Goal: Use online tool/utility: Use online tool/utility

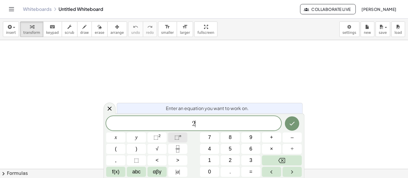
click at [178, 137] on span "⬚" at bounding box center [176, 138] width 5 height 6
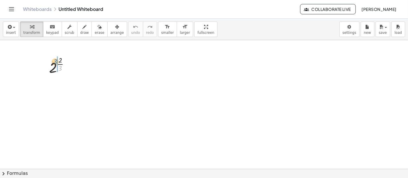
drag, startPoint x: 61, startPoint y: 68, endPoint x: 56, endPoint y: 62, distance: 8.2
click at [56, 62] on div at bounding box center [61, 65] width 30 height 22
click at [62, 87] on div at bounding box center [61, 88] width 37 height 22
click at [59, 107] on div at bounding box center [61, 110] width 37 height 22
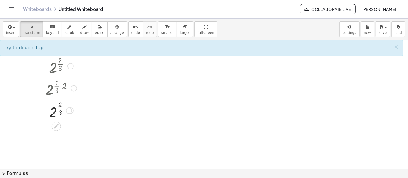
click at [61, 109] on div at bounding box center [61, 110] width 37 height 22
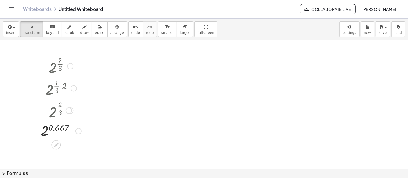
click at [41, 134] on div at bounding box center [61, 130] width 46 height 19
click at [82, 152] on div at bounding box center [81, 150] width 6 height 6
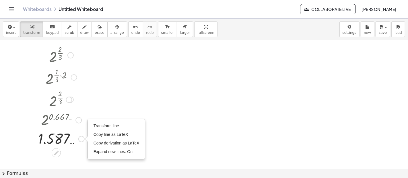
scroll to position [53, 0]
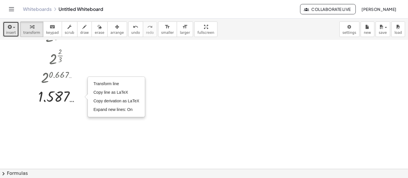
click at [11, 31] on span "insert" at bounding box center [11, 33] width 10 height 4
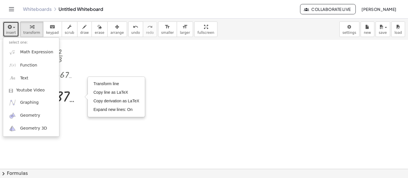
drag, startPoint x: 109, startPoint y: 64, endPoint x: 110, endPoint y: 59, distance: 4.9
click at [110, 64] on div at bounding box center [204, 117] width 408 height 260
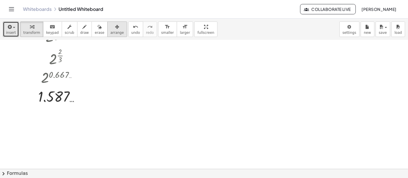
click at [110, 32] on span "arrange" at bounding box center [116, 33] width 13 height 4
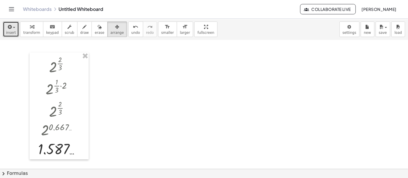
scroll to position [0, 0]
click at [90, 52] on div at bounding box center [204, 170] width 408 height 260
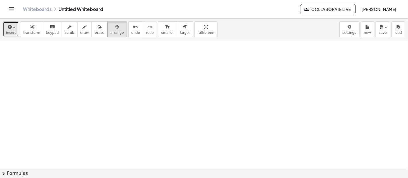
click at [12, 28] on span "button" at bounding box center [12, 28] width 1 height 4
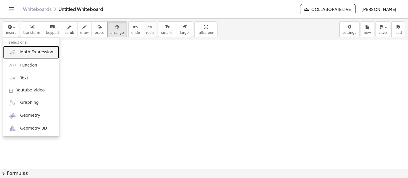
click at [37, 57] on link "Math Expression" at bounding box center [31, 52] width 56 height 13
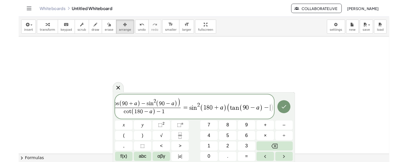
scroll to position [0, 13]
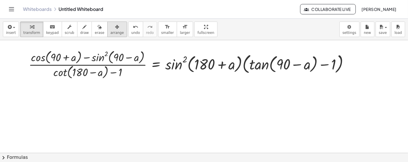
click at [110, 30] on button "arrange" at bounding box center [117, 29] width 20 height 15
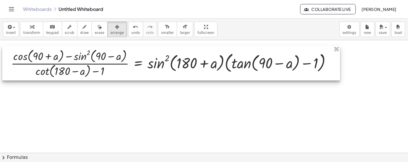
drag, startPoint x: 167, startPoint y: 76, endPoint x: 148, endPoint y: 75, distance: 18.7
click at [148, 75] on div at bounding box center [171, 63] width 338 height 35
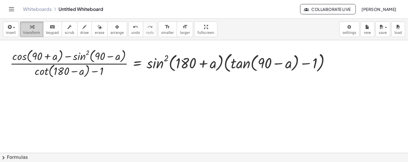
click at [25, 28] on div "button" at bounding box center [31, 26] width 17 height 7
click at [80, 32] on span "draw" at bounding box center [84, 33] width 9 height 4
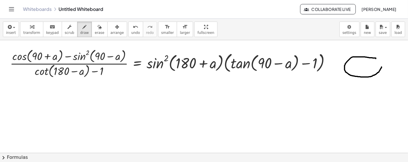
drag, startPoint x: 376, startPoint y: 58, endPoint x: 382, endPoint y: 67, distance: 10.3
click at [95, 32] on span "erase" at bounding box center [99, 33] width 9 height 4
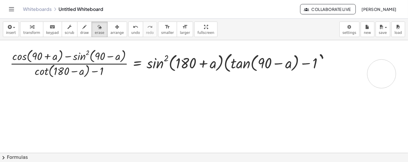
drag, startPoint x: 372, startPoint y: 44, endPoint x: 389, endPoint y: 72, distance: 31.8
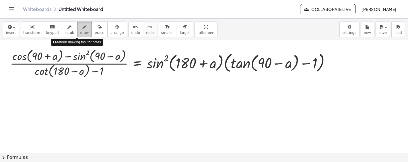
click at [82, 27] on button "draw" at bounding box center [84, 29] width 15 height 15
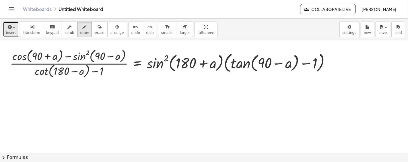
click at [15, 29] on button "insert" at bounding box center [11, 29] width 16 height 15
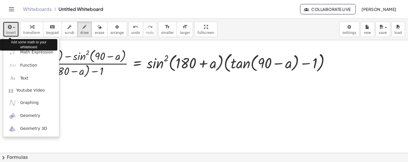
click at [15, 29] on button "insert" at bounding box center [11, 29] width 16 height 15
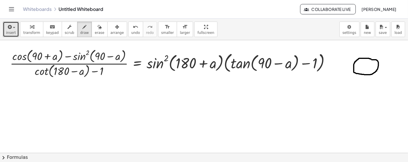
drag, startPoint x: 364, startPoint y: 48, endPoint x: 373, endPoint y: 96, distance: 48.7
drag, startPoint x: 344, startPoint y: 66, endPoint x: 391, endPoint y: 63, distance: 46.9
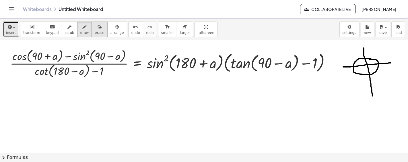
click at [95, 34] on span "erase" at bounding box center [99, 33] width 9 height 4
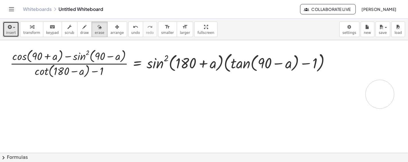
drag, startPoint x: 380, startPoint y: 52, endPoint x: 380, endPoint y: 94, distance: 41.9
click at [25, 29] on div "button" at bounding box center [31, 26] width 17 height 7
click at [334, 63] on div at bounding box center [332, 63] width 6 height 6
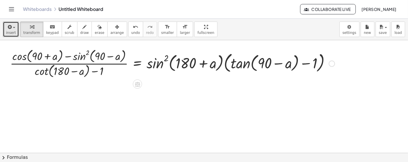
click at [332, 64] on div "Fix a mistake Transform line Copy line as LaTeX Copy derivation as LaTeX Expand…" at bounding box center [332, 63] width 6 height 6
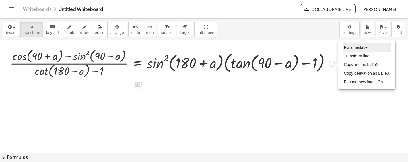
click at [352, 44] on li "Fix a mistake" at bounding box center [366, 47] width 49 height 9
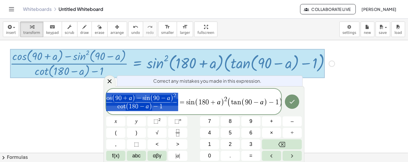
scroll to position [0, 0]
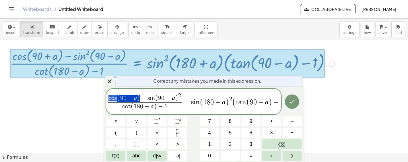
drag, startPoint x: 133, startPoint y: 97, endPoint x: 110, endPoint y: 98, distance: 23.2
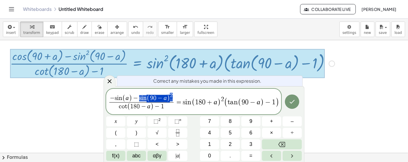
drag, startPoint x: 139, startPoint y: 97, endPoint x: 171, endPoint y: 95, distance: 32.5
click at [171, 95] on span "− s i n ( a ) − s i n ( 9 0 − a ) 2" at bounding box center [141, 97] width 64 height 9
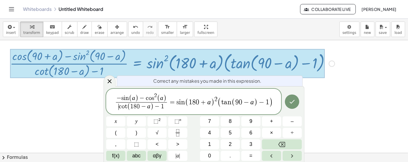
click at [117, 106] on span "​ c o t ( 1 8 0 − a ) − 1" at bounding box center [141, 106] width 51 height 9
drag, startPoint x: 116, startPoint y: 107, endPoint x: 119, endPoint y: 107, distance: 2.9
click at [119, 107] on span "​ c o t ( 1 8 0 − a ) − 1" at bounding box center [141, 106] width 51 height 9
drag, startPoint x: 117, startPoint y: 104, endPoint x: 147, endPoint y: 106, distance: 29.9
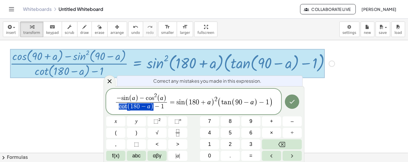
click at [147, 106] on span "c o t ( 1 8 0 − a ) − 1" at bounding box center [141, 106] width 51 height 9
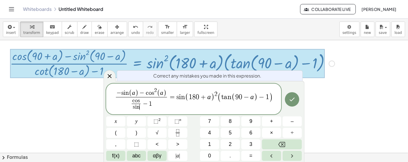
click at [140, 100] on span "c o s" at bounding box center [136, 100] width 9 height 5
click at [133, 98] on var "c" at bounding box center [133, 100] width 3 height 5
click at [141, 100] on var "s" at bounding box center [141, 100] width 2 height 5
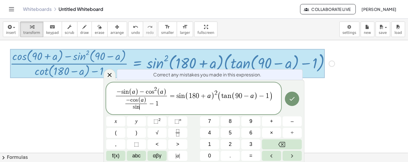
click at [141, 106] on span "s i n ​" at bounding box center [136, 107] width 22 height 7
drag, startPoint x: 150, startPoint y: 102, endPoint x: 162, endPoint y: 100, distance: 11.9
click at [147, 98] on span "− c o s ( a ) s i n ( a ) ​" at bounding box center [136, 103] width 24 height 15
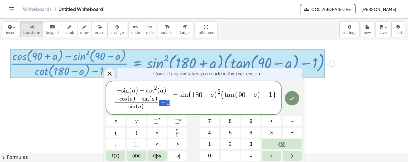
drag, startPoint x: 160, startPoint y: 103, endPoint x: 169, endPoint y: 103, distance: 8.9
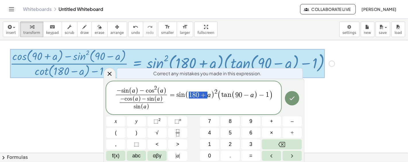
drag, startPoint x: 204, startPoint y: 95, endPoint x: 189, endPoint y: 92, distance: 15.0
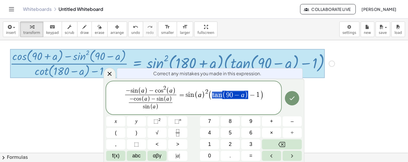
drag, startPoint x: 213, startPoint y: 93, endPoint x: 234, endPoint y: 92, distance: 21.5
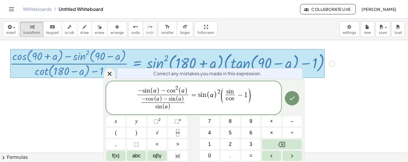
click at [235, 91] on span "s i n c o s ​ ​" at bounding box center [230, 96] width 12 height 14
click at [232, 88] on span "( s i ​ n c o s ​ − 1 )" at bounding box center [235, 95] width 31 height 15
click at [234, 92] on span "s i ​ n" at bounding box center [229, 92] width 9 height 6
drag, startPoint x: 236, startPoint y: 91, endPoint x: 228, endPoint y: 90, distance: 8.1
drag, startPoint x: 227, startPoint y: 91, endPoint x: 234, endPoint y: 90, distance: 7.3
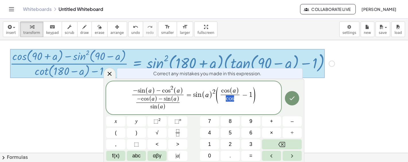
drag, startPoint x: 236, startPoint y: 97, endPoint x: 224, endPoint y: 97, distance: 11.5
click at [225, 97] on span "c o s" at bounding box center [230, 99] width 19 height 8
click at [242, 89] on span "c o s ( a ) s i n ( a ) ​ ​ − 1" at bounding box center [235, 95] width 33 height 16
click at [238, 88] on span ")" at bounding box center [237, 90] width 3 height 7
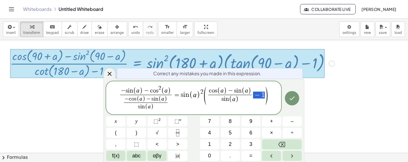
drag, startPoint x: 255, startPoint y: 93, endPoint x: 266, endPoint y: 92, distance: 10.3
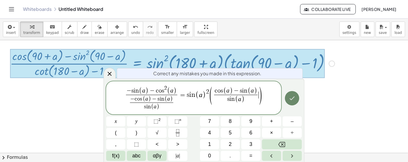
click at [293, 102] on button "Done" at bounding box center [292, 98] width 14 height 14
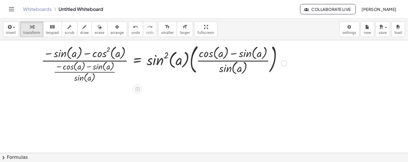
click at [285, 61] on div "Fix a mistake Transform line Copy line as LaTeX Copy derivation as LaTeX Expand…" at bounding box center [284, 63] width 6 height 6
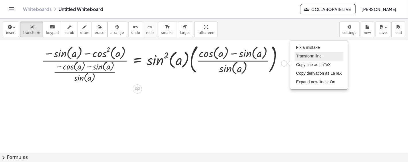
click at [324, 56] on li "Transform line" at bounding box center [319, 56] width 49 height 9
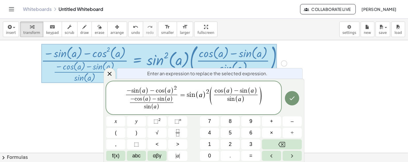
click at [120, 92] on span "− s i n ( a ) − c o s ( a ) 2 − c o s ( a ) − s i n ( a ​ ) s i n ( a ) ​ ​ = s…" at bounding box center [193, 98] width 175 height 27
click at [130, 90] on span "−" at bounding box center [128, 90] width 5 height 6
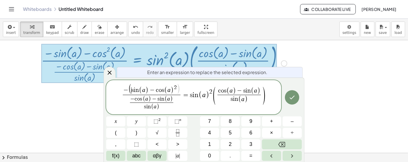
click at [155, 89] on span "​ s i n ( a ) − c o s ( a ) 2" at bounding box center [153, 89] width 45 height 9
click at [179, 88] on span ")" at bounding box center [177, 89] width 3 height 11
click at [135, 98] on var "c" at bounding box center [136, 98] width 3 height 5
click at [175, 98] on span ")" at bounding box center [174, 98] width 3 height 8
click at [172, 96] on span ")" at bounding box center [171, 98] width 3 height 7
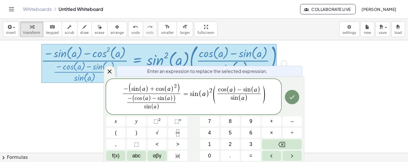
click at [155, 97] on span "−" at bounding box center [154, 98] width 7 height 5
click at [299, 94] on button "Done" at bounding box center [292, 97] width 14 height 14
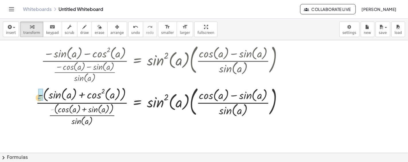
drag, startPoint x: 51, startPoint y: 108, endPoint x: 38, endPoint y: 97, distance: 17.7
click at [38, 97] on div at bounding box center [161, 105] width 257 height 43
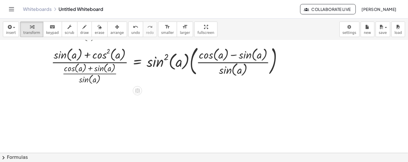
scroll to position [42, 0]
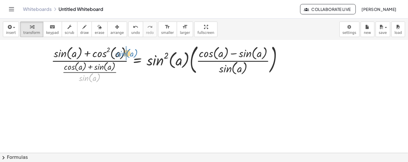
drag, startPoint x: 85, startPoint y: 79, endPoint x: 122, endPoint y: 54, distance: 44.3
click at [122, 54] on div at bounding box center [163, 63] width 251 height 42
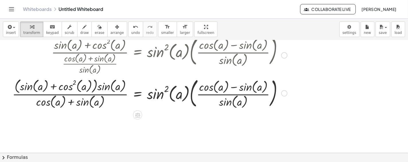
scroll to position [74, 0]
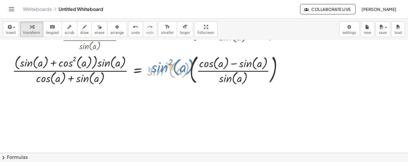
drag, startPoint x: 153, startPoint y: 71, endPoint x: 154, endPoint y: 67, distance: 3.4
click at [154, 67] on div at bounding box center [149, 69] width 281 height 34
click at [280, 69] on div at bounding box center [149, 69] width 281 height 34
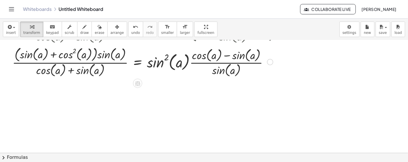
scroll to position [117, 0]
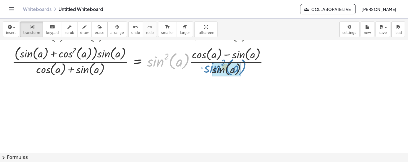
drag, startPoint x: 182, startPoint y: 67, endPoint x: 211, endPoint y: 67, distance: 29.0
click at [211, 67] on div at bounding box center [149, 61] width 281 height 34
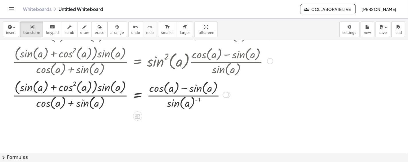
click at [198, 99] on div at bounding box center [149, 94] width 281 height 34
click at [197, 100] on div at bounding box center [149, 94] width 281 height 34
drag, startPoint x: 172, startPoint y: 103, endPoint x: 209, endPoint y: 86, distance: 40.8
click at [209, 86] on div at bounding box center [149, 94] width 281 height 34
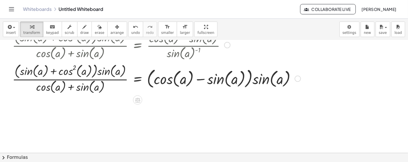
scroll to position [179, 0]
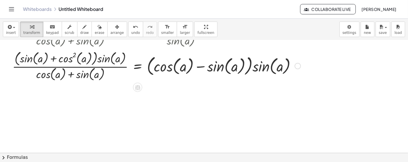
click at [296, 66] on div "Fix a mistake Transform line Copy line as LaTeX Copy derivation as LaTeX Expand…" at bounding box center [298, 66] width 6 height 6
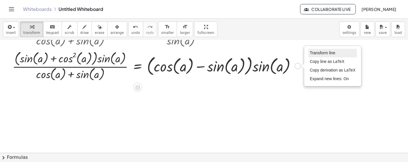
click at [314, 55] on li "Transform line" at bounding box center [332, 53] width 49 height 9
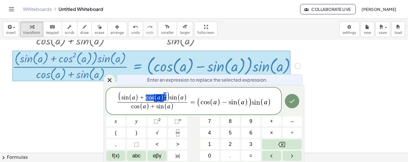
drag, startPoint x: 144, startPoint y: 96, endPoint x: 166, endPoint y: 94, distance: 21.3
click at [166, 94] on span "s i n ( a ) + c o s ( a ) 2" at bounding box center [143, 96] width 45 height 9
click at [113, 81] on div at bounding box center [110, 79] width 12 height 11
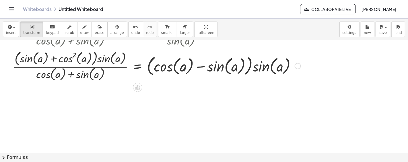
click at [297, 67] on div "Transform line Copy line as LaTeX Copy derivation as LaTeX Expand new lines: On" at bounding box center [298, 66] width 6 height 6
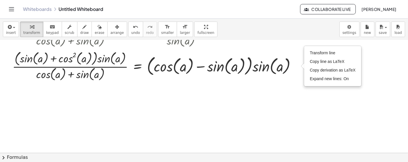
click at [240, 118] on div at bounding box center [204, 30] width 408 height 338
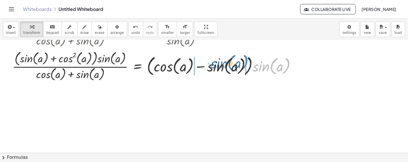
drag, startPoint x: 257, startPoint y: 65, endPoint x: 215, endPoint y: 61, distance: 42.4
click at [214, 62] on div at bounding box center [156, 65] width 294 height 34
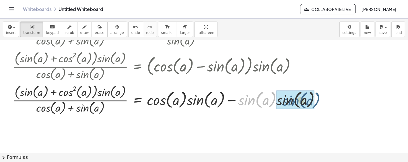
drag, startPoint x: 246, startPoint y: 103, endPoint x: 287, endPoint y: 99, distance: 41.8
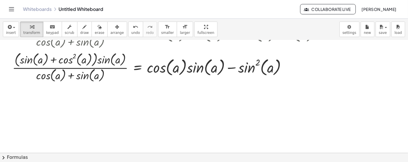
scroll to position [257, 0]
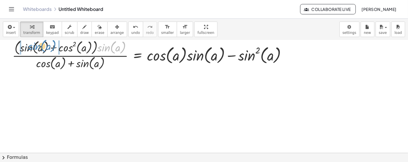
drag, startPoint x: 105, startPoint y: 46, endPoint x: 35, endPoint y: 45, distance: 70.0
click at [35, 45] on div at bounding box center [168, 55] width 318 height 34
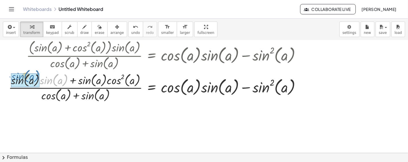
drag, startPoint x: 47, startPoint y: 81, endPoint x: 18, endPoint y: 80, distance: 29.6
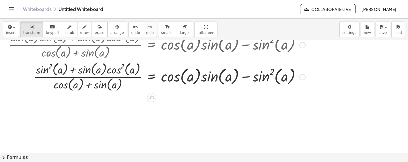
scroll to position [310, 0]
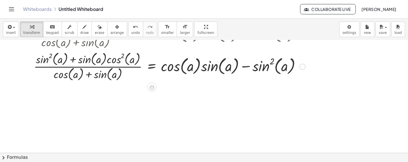
click at [302, 69] on div "Transform line Copy line as LaTeX Copy derivation as LaTeX Expand new lines: On" at bounding box center [302, 66] width 6 height 6
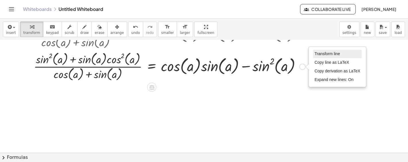
click at [314, 52] on span "Transform line" at bounding box center [327, 53] width 26 height 5
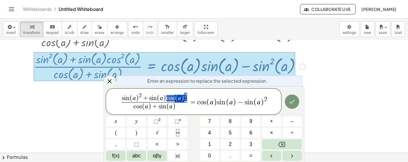
drag, startPoint x: 167, startPoint y: 97, endPoint x: 188, endPoint y: 97, distance: 20.4
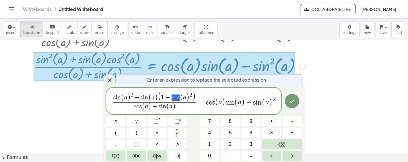
drag, startPoint x: 171, startPoint y: 98, endPoint x: 179, endPoint y: 98, distance: 8.1
click at [179, 98] on span "1 − c o s ( a ) 2" at bounding box center [176, 96] width 31 height 9
click at [290, 104] on icon "Done" at bounding box center [292, 101] width 7 height 7
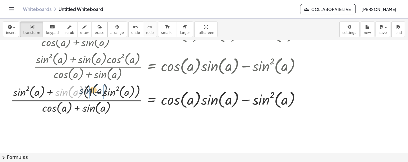
drag, startPoint x: 62, startPoint y: 92, endPoint x: 84, endPoint y: 90, distance: 22.7
click at [87, 90] on div at bounding box center [174, 99] width 336 height 34
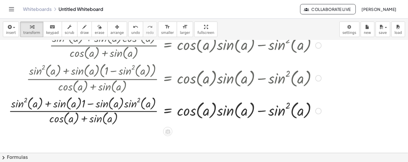
scroll to position [338, 0]
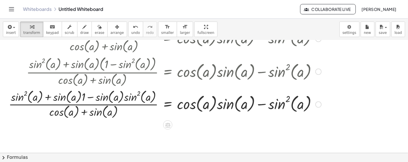
click at [82, 96] on div at bounding box center [182, 104] width 352 height 32
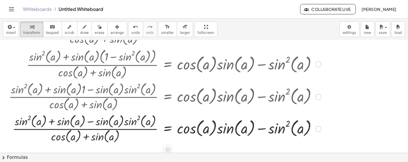
scroll to position [370, 0]
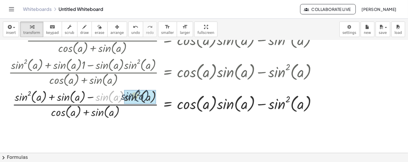
drag, startPoint x: 102, startPoint y: 99, endPoint x: 124, endPoint y: 95, distance: 22.4
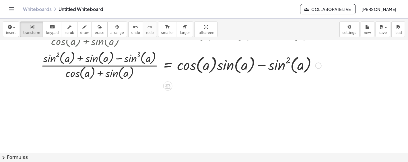
scroll to position [444, 0]
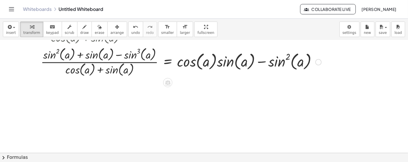
click at [320, 63] on div "Transform line Copy line as LaTeX Copy derivation as LaTeX Expand new lines: On" at bounding box center [318, 62] width 6 height 6
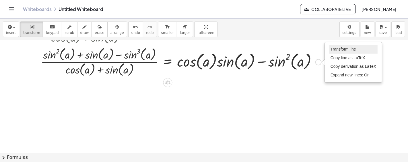
click at [329, 48] on li "Transform line" at bounding box center [353, 49] width 49 height 9
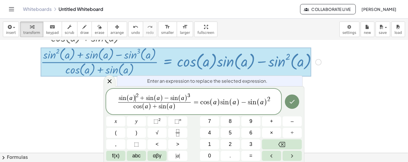
click at [139, 98] on span "+" at bounding box center [142, 98] width 7 height 6
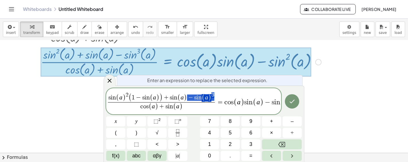
drag, startPoint x: 191, startPoint y: 98, endPoint x: 214, endPoint y: 96, distance: 23.3
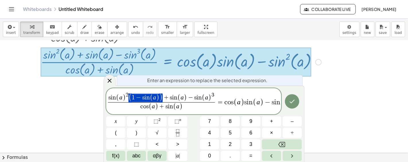
drag, startPoint x: 129, startPoint y: 98, endPoint x: 152, endPoint y: 98, distance: 22.7
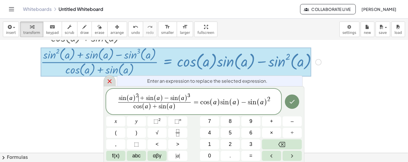
click at [109, 81] on icon at bounding box center [110, 81] width 4 height 4
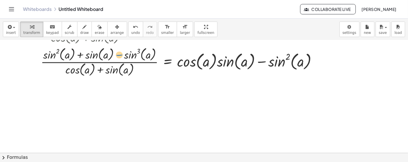
click at [120, 56] on div at bounding box center [182, 62] width 352 height 32
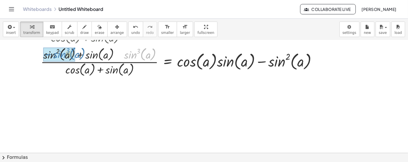
drag, startPoint x: 105, startPoint y: 56, endPoint x: 58, endPoint y: 55, distance: 46.8
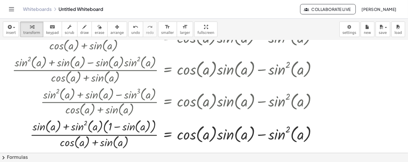
scroll to position [408, 0]
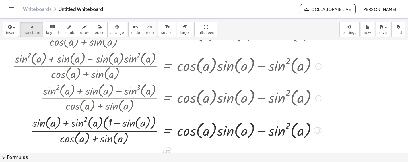
click at [318, 99] on div at bounding box center [318, 98] width 6 height 6
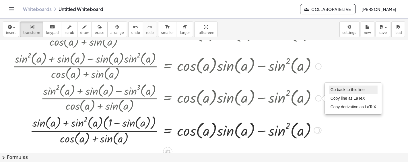
click at [335, 89] on span "Go back to this line" at bounding box center [347, 89] width 34 height 5
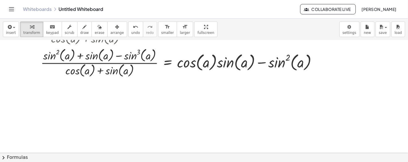
scroll to position [440, 0]
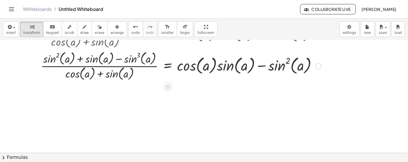
click at [318, 63] on div "Go back to this line Copy line as LaTeX Copy derivation as LaTeX" at bounding box center [318, 66] width 6 height 6
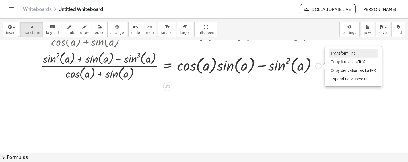
click at [332, 49] on li "Transform line" at bounding box center [353, 53] width 49 height 9
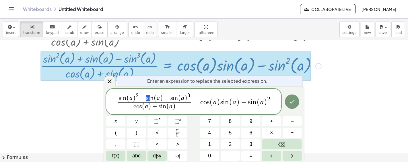
drag, startPoint x: 145, startPoint y: 95, endPoint x: 149, endPoint y: 96, distance: 5.0
click at [149, 96] on span "s i n ( a ) 2 + s i n ( a ) − s i n ( a ) 3" at bounding box center [154, 97] width 73 height 9
click at [145, 99] on span "s i n ( a ) 2 + ​ s i n ( a ) − s i n ( a ) 3" at bounding box center [154, 97] width 73 height 9
click at [114, 84] on div at bounding box center [110, 80] width 12 height 11
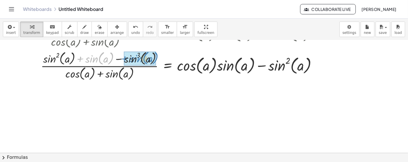
drag, startPoint x: 91, startPoint y: 58, endPoint x: 120, endPoint y: 58, distance: 28.4
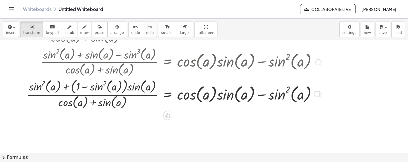
scroll to position [451, 0]
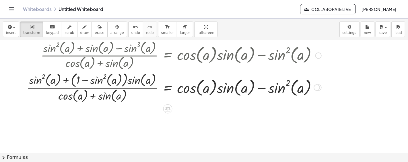
click at [321, 86] on div "Transform line Copy line as LaTeX Copy derivation as LaTeX Expand new lines: On" at bounding box center [318, 87] width 6 height 6
click at [322, 89] on div at bounding box center [182, 87] width 352 height 34
click at [318, 88] on div "Transform line Copy line as LaTeX Copy derivation as LaTeX Expand new lines: On" at bounding box center [317, 87] width 6 height 6
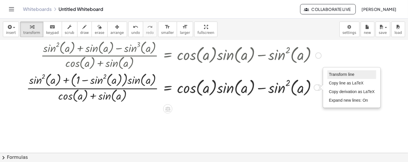
click at [327, 75] on li "Transform line" at bounding box center [351, 74] width 49 height 9
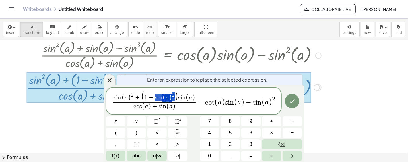
drag, startPoint x: 153, startPoint y: 96, endPoint x: 174, endPoint y: 97, distance: 21.5
click at [174, 97] on span "( 1 − s i n ( a ) 2 )" at bounding box center [159, 97] width 37 height 11
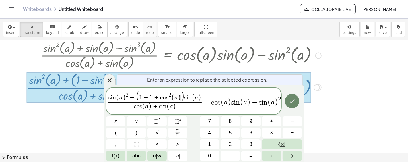
click at [295, 102] on icon "Done" at bounding box center [292, 101] width 7 height 7
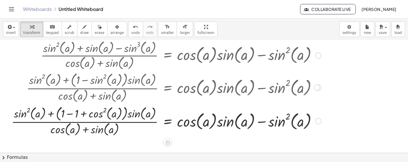
click at [68, 114] on div at bounding box center [182, 121] width 352 height 34
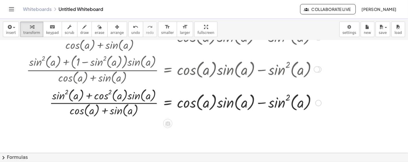
scroll to position [472, 0]
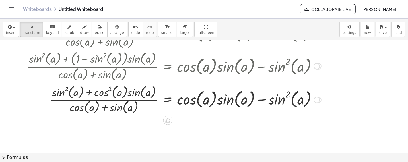
click at [316, 98] on div "Transform line Copy line as LaTeX Copy derivation as LaTeX Expand new lines: On" at bounding box center [317, 100] width 6 height 6
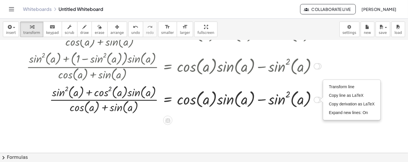
click at [334, 85] on span "Transform line" at bounding box center [342, 86] width 26 height 5
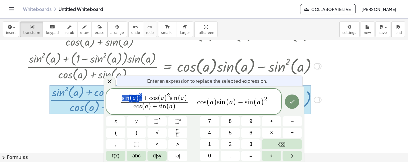
click at [142, 99] on span "s i n ( a ) 2 + c o s ( a ) 2 s i n ( a )" at bounding box center [154, 97] width 66 height 9
drag, startPoint x: 143, startPoint y: 95, endPoint x: 121, endPoint y: 94, distance: 22.1
click at [121, 94] on span "s i n ( a ) 2 + c o s ( a ) 2 s i n ( a )" at bounding box center [154, 97] width 66 height 9
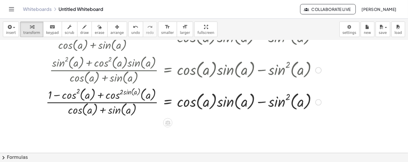
scroll to position [514, 0]
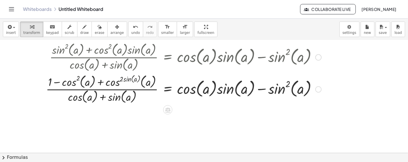
click at [316, 88] on div "Transform line Copy line as LaTeX Copy derivation as LaTeX Expand new lines: On" at bounding box center [318, 89] width 6 height 6
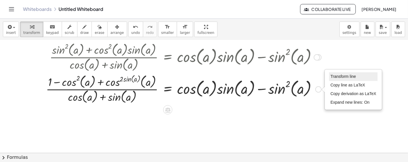
click at [334, 76] on span "Transform line" at bounding box center [343, 76] width 26 height 5
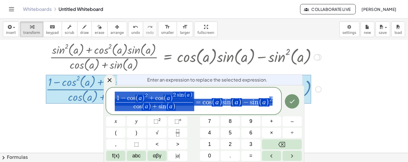
click at [178, 87] on div "Enter an expression to replace the selected expression. 1 − c o s ( a ) 2 + c o…" at bounding box center [204, 123] width 201 height 77
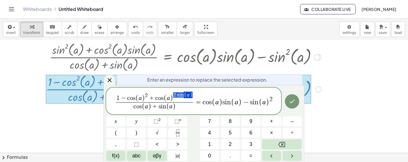
drag, startPoint x: 174, startPoint y: 91, endPoint x: 191, endPoint y: 94, distance: 16.9
click at [191, 94] on div "**********" at bounding box center [193, 100] width 175 height 27
click at [170, 95] on var "s" at bounding box center [171, 98] width 2 height 6
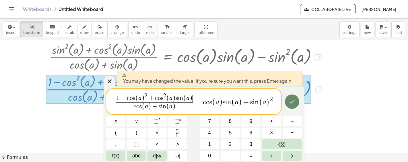
click at [294, 100] on icon "Done" at bounding box center [292, 101] width 7 height 7
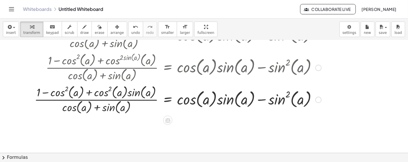
scroll to position [557, 0]
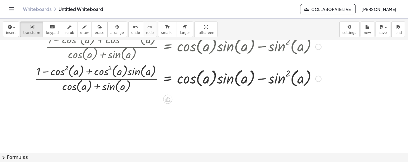
click at [89, 72] on div at bounding box center [182, 78] width 352 height 32
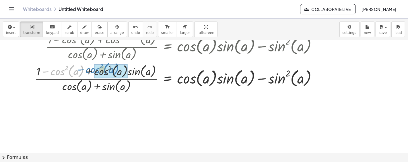
drag, startPoint x: 59, startPoint y: 71, endPoint x: 51, endPoint y: 67, distance: 8.7
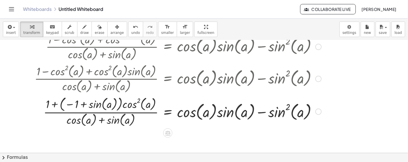
click at [317, 77] on div at bounding box center [318, 79] width 6 height 6
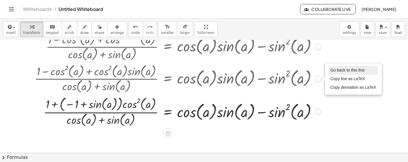
click at [333, 67] on li "Go back to this line" at bounding box center [353, 70] width 49 height 9
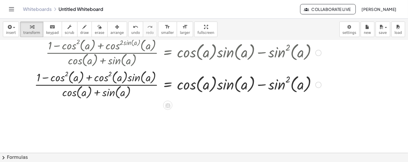
scroll to position [546, 0]
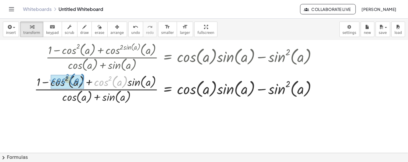
drag, startPoint x: 103, startPoint y: 81, endPoint x: 60, endPoint y: 79, distance: 42.8
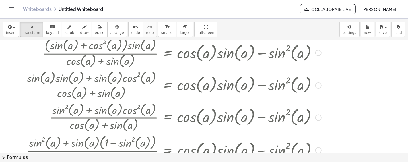
scroll to position [0, 0]
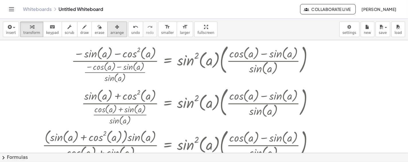
click at [115, 30] on icon "button" at bounding box center [117, 27] width 4 height 7
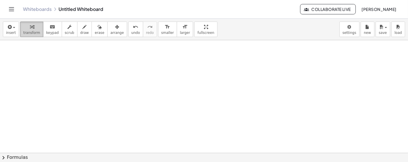
click at [38, 24] on button "transform" at bounding box center [31, 29] width 23 height 15
click at [128, 30] on button "undo undo" at bounding box center [135, 29] width 15 height 15
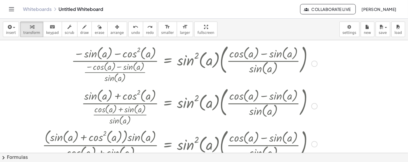
click at [314, 63] on div at bounding box center [314, 64] width 6 height 6
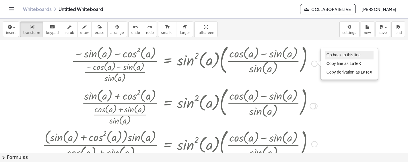
click at [333, 53] on span "Go back to this line" at bounding box center [343, 54] width 34 height 5
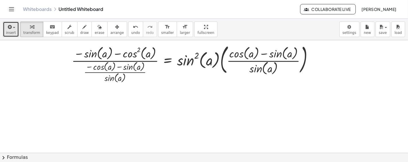
click at [14, 29] on div "button" at bounding box center [11, 26] width 10 height 7
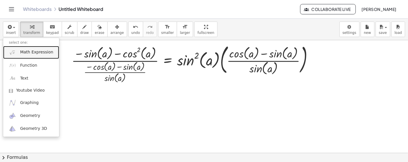
click at [39, 56] on link "Math Expression" at bounding box center [31, 52] width 56 height 13
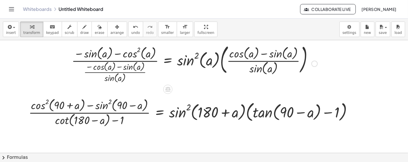
click at [316, 63] on div "Go back to this line Copy line as LaTeX Copy derivation as LaTeX" at bounding box center [314, 64] width 6 height 6
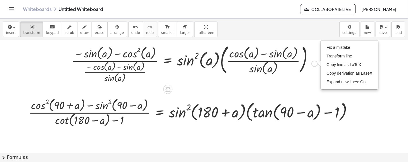
click at [314, 89] on div at bounding box center [204, 152] width 408 height 225
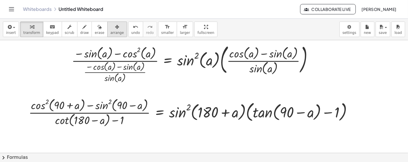
click at [110, 28] on div "button" at bounding box center [116, 26] width 13 height 7
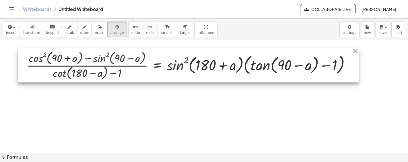
drag, startPoint x: 283, startPoint y: 108, endPoint x: 281, endPoint y: 61, distance: 47.1
click at [281, 61] on div at bounding box center [188, 65] width 341 height 35
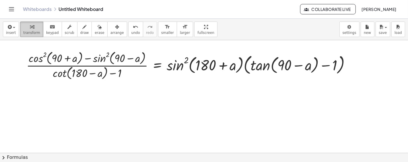
click at [30, 28] on icon "button" at bounding box center [32, 27] width 4 height 7
click at [353, 68] on div at bounding box center [191, 65] width 334 height 32
click at [350, 67] on div at bounding box center [352, 65] width 6 height 6
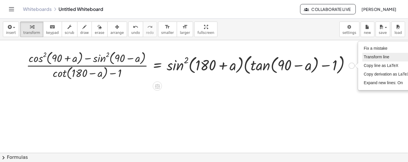
click at [367, 57] on span "Transform line" at bounding box center [377, 56] width 26 height 5
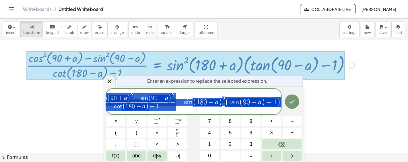
scroll to position [0, 9]
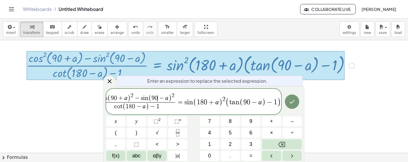
drag, startPoint x: 161, startPoint y: 100, endPoint x: 158, endPoint y: 99, distance: 3.0
click at [128, 96] on span ")" at bounding box center [128, 98] width 3 height 7
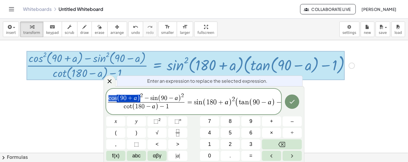
drag, startPoint x: 122, startPoint y: 97, endPoint x: 110, endPoint y: 98, distance: 13.0
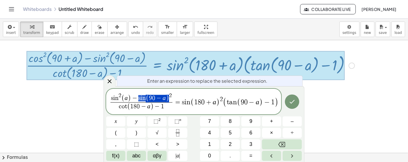
drag, startPoint x: 138, startPoint y: 98, endPoint x: 154, endPoint y: 98, distance: 15.8
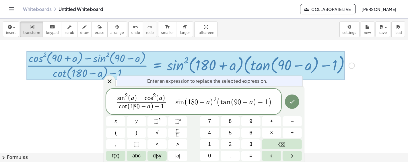
click at [134, 107] on span "8" at bounding box center [134, 106] width 3 height 6
drag, startPoint x: 130, startPoint y: 106, endPoint x: 140, endPoint y: 107, distance: 10.1
click at [140, 107] on span "( 1 8 0 − a )" at bounding box center [140, 106] width 26 height 7
click at [140, 107] on span "−" at bounding box center [143, 107] width 7 height 6
drag, startPoint x: 120, startPoint y: 107, endPoint x: 143, endPoint y: 106, distance: 23.5
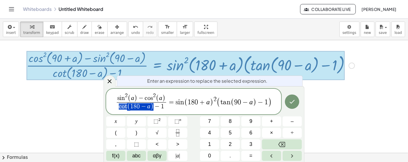
click at [115, 109] on span "s i n 2 ( a ) − c o s 2 ( a ) c o t ( 1 8 0 − a ) − 1 ​ = s i n ( 1 8 0 + a ) 2…" at bounding box center [193, 102] width 175 height 20
click at [120, 107] on var "c" at bounding box center [120, 106] width 3 height 6
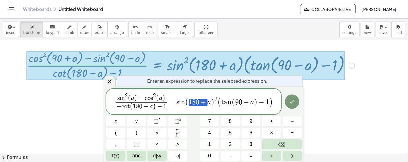
drag, startPoint x: 206, startPoint y: 102, endPoint x: 189, endPoint y: 103, distance: 16.7
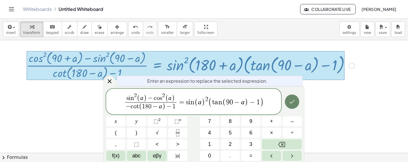
click at [297, 105] on button "Done" at bounding box center [292, 101] width 14 height 14
click at [287, 104] on button "Done" at bounding box center [292, 101] width 14 height 14
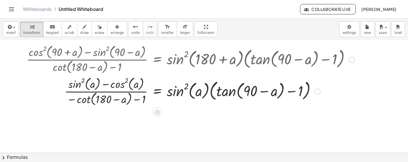
scroll to position [11, 0]
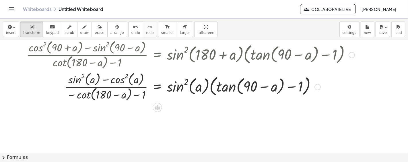
click at [322, 93] on div at bounding box center [191, 86] width 334 height 32
click at [320, 88] on div "Fix a mistake Transform line Copy line as LaTeX Copy derivation as LaTeX Expand…" at bounding box center [317, 87] width 6 height 6
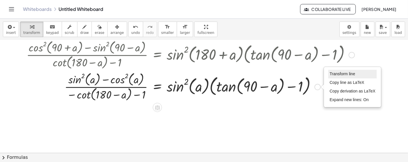
click at [339, 76] on span "Transform line" at bounding box center [343, 73] width 26 height 5
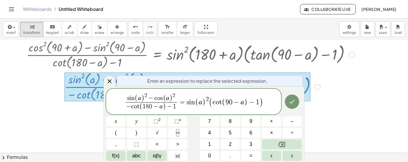
click at [225, 101] on span "(" at bounding box center [224, 102] width 4 height 8
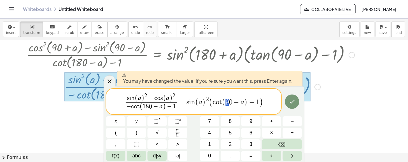
drag, startPoint x: 225, startPoint y: 101, endPoint x: 227, endPoint y: 102, distance: 3.1
click at [227, 102] on span "( 9 0 − a )" at bounding box center [235, 102] width 26 height 8
drag, startPoint x: 232, startPoint y: 102, endPoint x: 224, endPoint y: 102, distance: 7.5
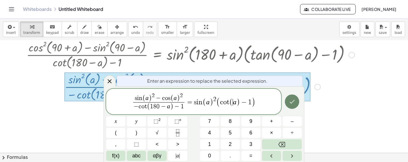
click at [291, 104] on icon "Done" at bounding box center [292, 101] width 7 height 7
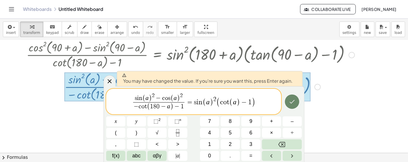
click at [285, 102] on button "Done" at bounding box center [292, 101] width 14 height 14
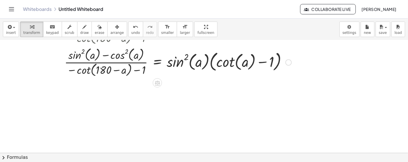
scroll to position [64, 0]
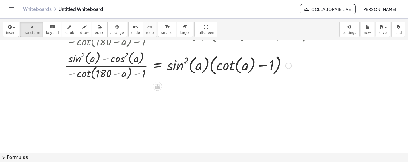
click at [287, 68] on div at bounding box center [191, 65] width 334 height 32
click at [288, 64] on div "Transform line Copy line as LaTeX Copy derivation as LaTeX Expand new lines: On" at bounding box center [288, 66] width 6 height 6
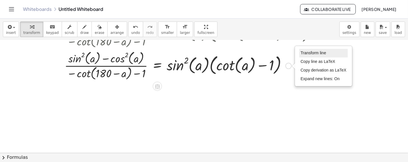
click at [309, 51] on span "Transform line" at bounding box center [314, 52] width 26 height 5
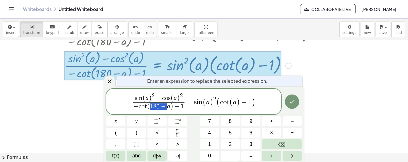
drag, startPoint x: 164, startPoint y: 106, endPoint x: 151, endPoint y: 103, distance: 13.3
click at [161, 95] on span "s i n ( a ) 2 − c o s ( a ) 2" at bounding box center [158, 97] width 49 height 9
click at [133, 96] on span "s i n ( a ) 2 + ​ c o s ( a ) 2 − c o t ( a ) − 1 ​" at bounding box center [159, 102] width 52 height 18
click at [135, 97] on var "s" at bounding box center [136, 98] width 2 height 6
click at [146, 107] on span "−" at bounding box center [144, 106] width 5 height 6
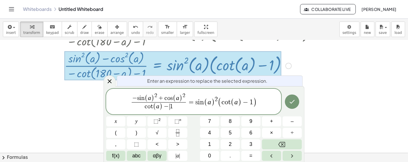
click at [167, 107] on span "−" at bounding box center [165, 107] width 7 height 6
drag, startPoint x: 143, startPoint y: 107, endPoint x: 160, endPoint y: 108, distance: 16.4
click at [160, 108] on span "c o t ( a ) + 1" at bounding box center [159, 106] width 54 height 9
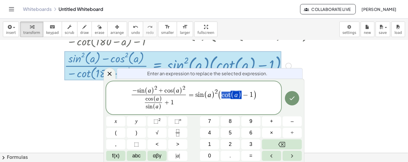
drag, startPoint x: 222, startPoint y: 94, endPoint x: 239, endPoint y: 91, distance: 17.8
click at [168, 103] on span "+" at bounding box center [166, 103] width 7 height 6
drag, startPoint x: 176, startPoint y: 104, endPoint x: 167, endPoint y: 100, distance: 10.0
click at [167, 100] on span "c o s ( a ) s i n ( a ) ​ + 1" at bounding box center [159, 103] width 54 height 16
click at [169, 97] on span "c o s ( a ) s i n ( a ) ​" at bounding box center [159, 103] width 54 height 16
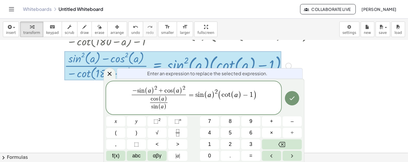
click at [166, 98] on span ")" at bounding box center [165, 99] width 3 height 7
drag, startPoint x: 221, startPoint y: 94, endPoint x: 236, endPoint y: 94, distance: 15.5
click at [236, 94] on span "( c o t ( a ) − 1 )" at bounding box center [237, 95] width 39 height 10
drag, startPoint x: 244, startPoint y: 92, endPoint x: 254, endPoint y: 92, distance: 10.3
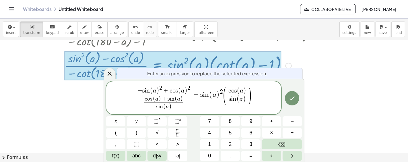
click at [245, 90] on span ")" at bounding box center [244, 90] width 3 height 7
click at [247, 90] on span "c o s ( a ​ )" at bounding box center [237, 90] width 19 height 7
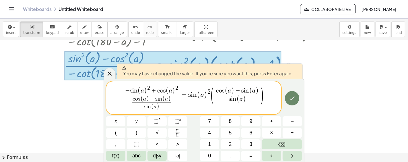
click at [293, 92] on button "Done" at bounding box center [292, 98] width 14 height 14
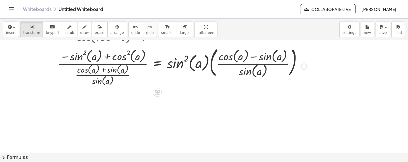
scroll to position [106, 0]
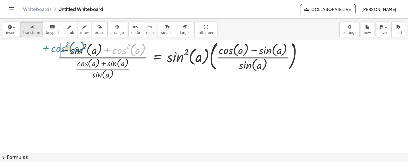
drag, startPoint x: 116, startPoint y: 50, endPoint x: 55, endPoint y: 48, distance: 61.1
click at [55, 48] on div at bounding box center [191, 60] width 334 height 42
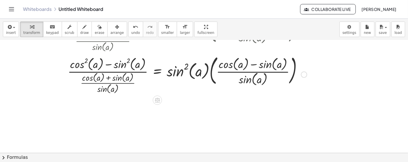
scroll to position [155, 0]
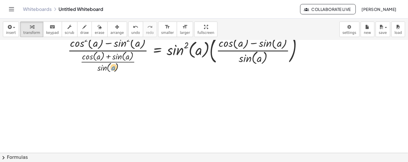
click at [114, 68] on div at bounding box center [191, 53] width 334 height 42
drag, startPoint x: 104, startPoint y: 67, endPoint x: 65, endPoint y: 41, distance: 48.0
click at [65, 41] on div at bounding box center [191, 53] width 334 height 42
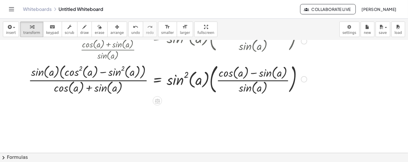
scroll to position [166, 0]
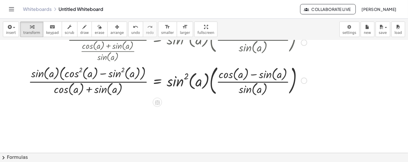
click at [305, 80] on div "Transform line Copy line as LaTeX Copy derivation as LaTeX Expand new lines: On" at bounding box center [304, 80] width 6 height 6
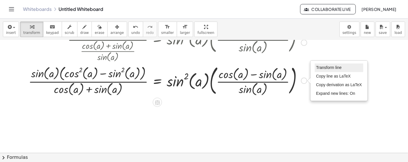
click at [324, 70] on li "Transform line" at bounding box center [339, 67] width 49 height 9
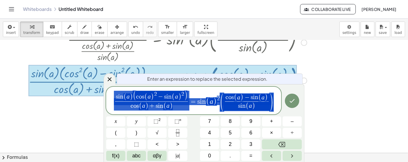
click at [137, 89] on div "s i n ( a ) ( c o s ( a ) 2 − s i n ( a ) 2 ) c o s ( a ) + s i n ( a ) ​ = s i…" at bounding box center [193, 101] width 175 height 28
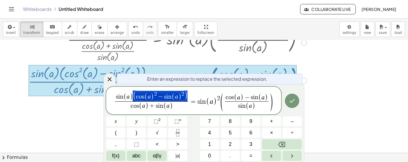
drag, startPoint x: 134, startPoint y: 97, endPoint x: 168, endPoint y: 97, distance: 33.8
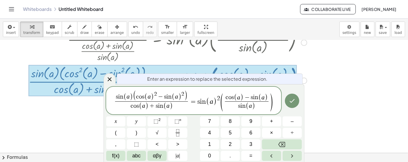
click at [155, 93] on span "2" at bounding box center [155, 93] width 3 height 5
click at [187, 93] on span ")" at bounding box center [185, 95] width 3 height 11
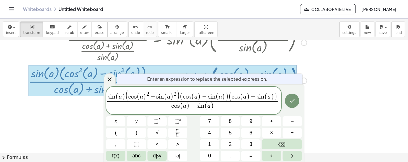
scroll to position [0, 4]
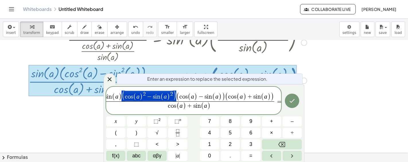
drag, startPoint x: 176, startPoint y: 96, endPoint x: 144, endPoint y: 96, distance: 32.1
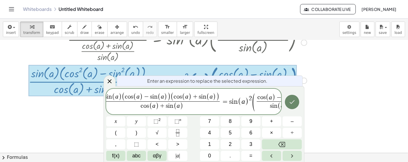
click at [297, 101] on button "Done" at bounding box center [292, 102] width 14 height 14
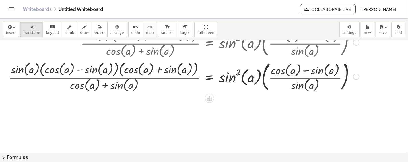
scroll to position [208, 0]
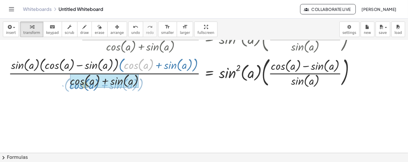
drag, startPoint x: 120, startPoint y: 67, endPoint x: 77, endPoint y: 83, distance: 45.7
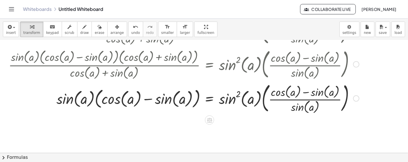
scroll to position [230, 0]
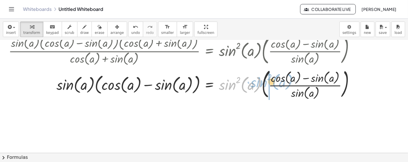
drag, startPoint x: 236, startPoint y: 78, endPoint x: 266, endPoint y: 75, distance: 30.6
click at [266, 75] on div at bounding box center [208, 84] width 404 height 34
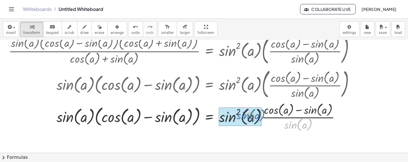
drag, startPoint x: 291, startPoint y: 127, endPoint x: 241, endPoint y: 117, distance: 51.0
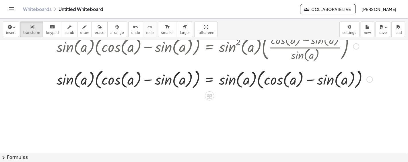
scroll to position [272, 0]
